Goal: Check status: Check status

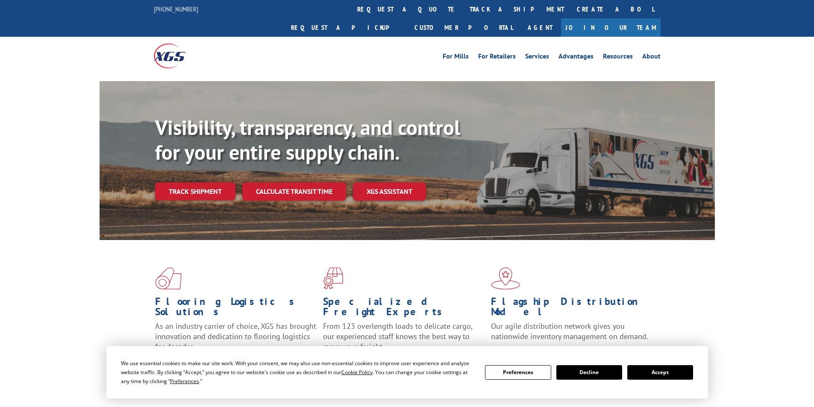
click at [187, 183] on link "Track shipment" at bounding box center [195, 192] width 80 height 18
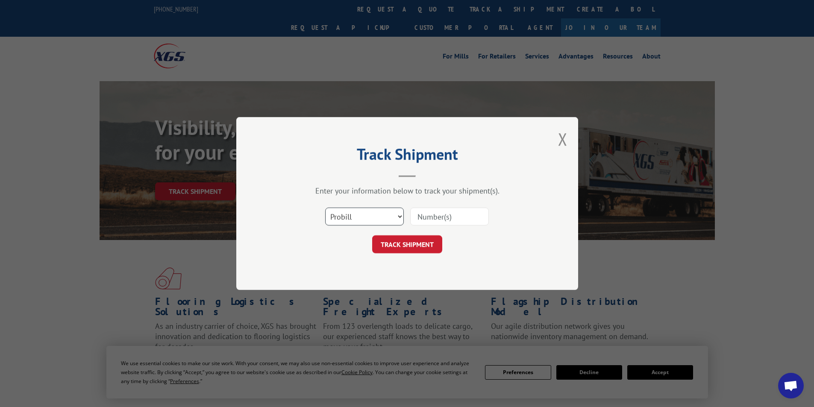
click at [376, 220] on select "Select category... Probill BOL PO" at bounding box center [364, 217] width 79 height 18
select select "bol"
click at [325, 208] on select "Select category... Probill BOL PO" at bounding box center [364, 217] width 79 height 18
click at [428, 221] on input at bounding box center [449, 217] width 79 height 18
type input "5123651"
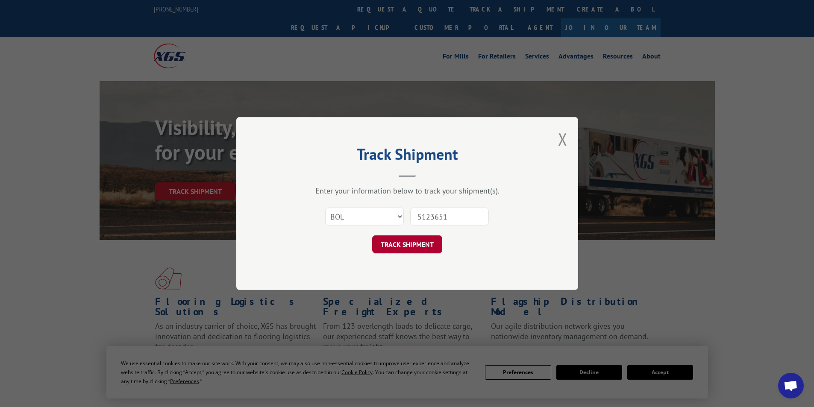
click at [423, 241] on button "TRACK SHIPMENT" at bounding box center [407, 245] width 70 height 18
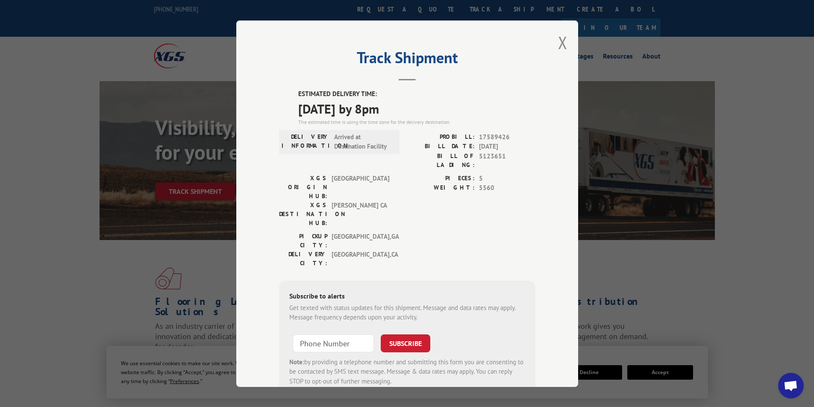
click at [553, 55] on div "Track Shipment ESTIMATED DELIVERY TIME: [DATE] by 8pm The estimated time is usi…" at bounding box center [407, 204] width 342 height 367
click at [558, 42] on button "Close modal" at bounding box center [562, 42] width 9 height 23
